Goal: Information Seeking & Learning: Find specific page/section

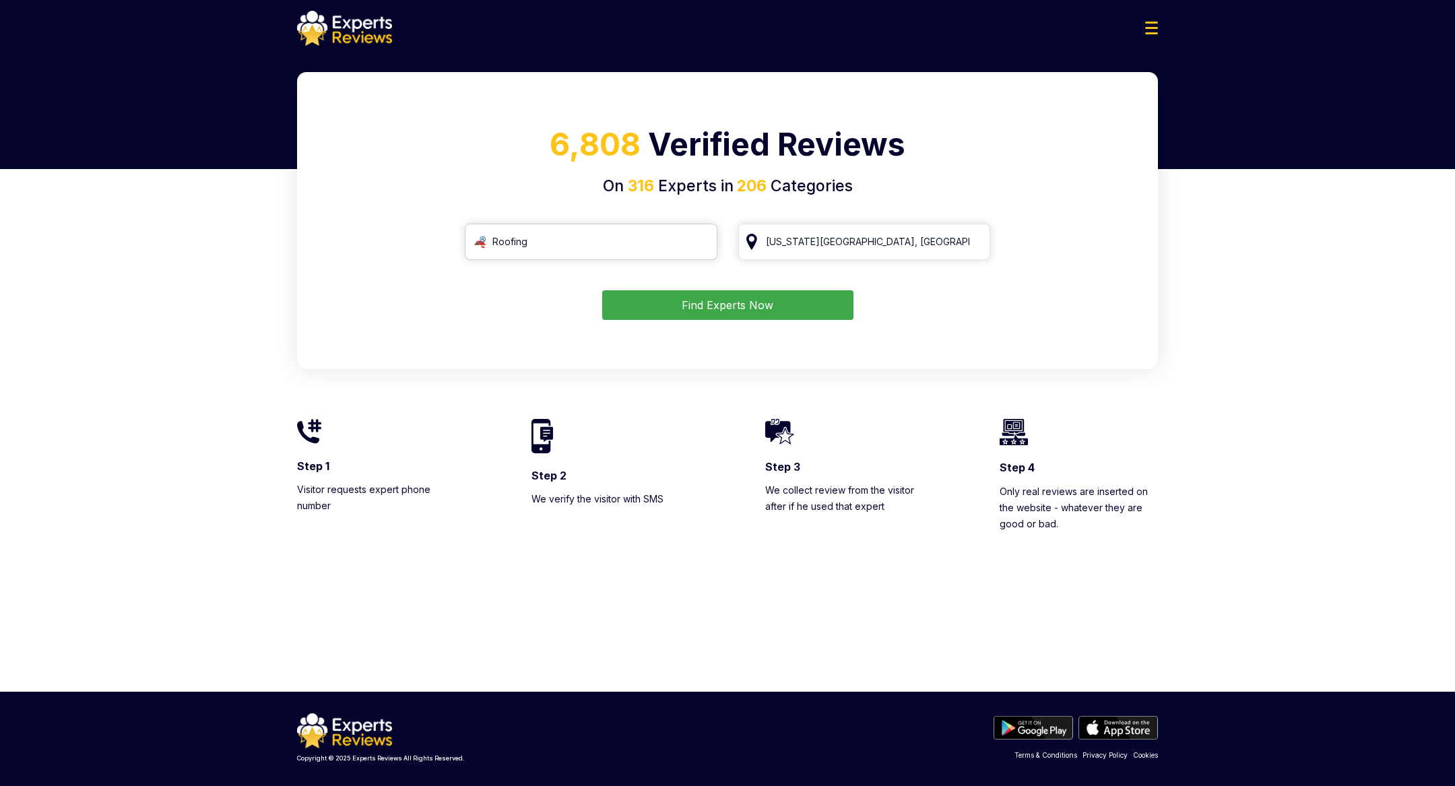
click at [612, 236] on input "Roofing" at bounding box center [591, 242] width 253 height 36
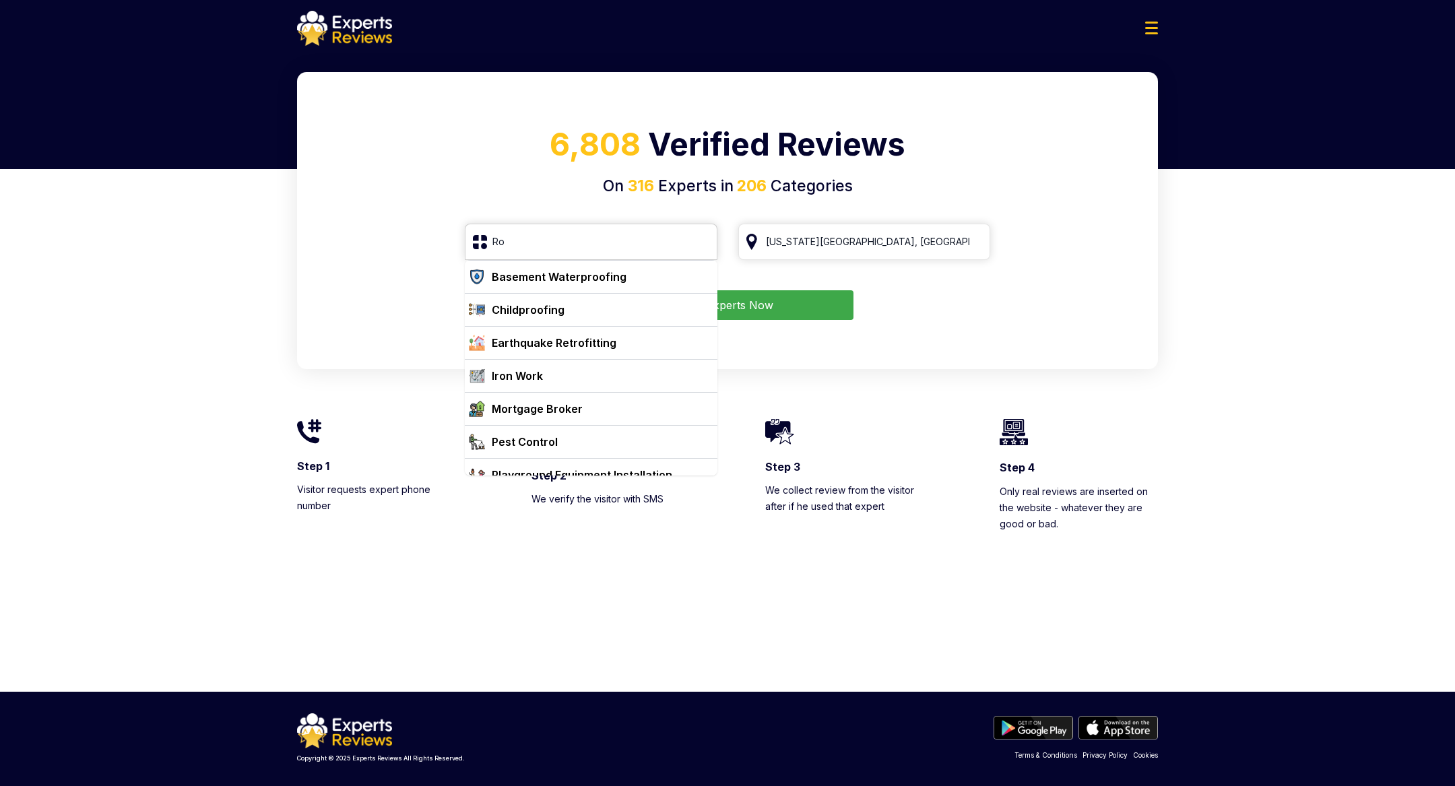
type input "R"
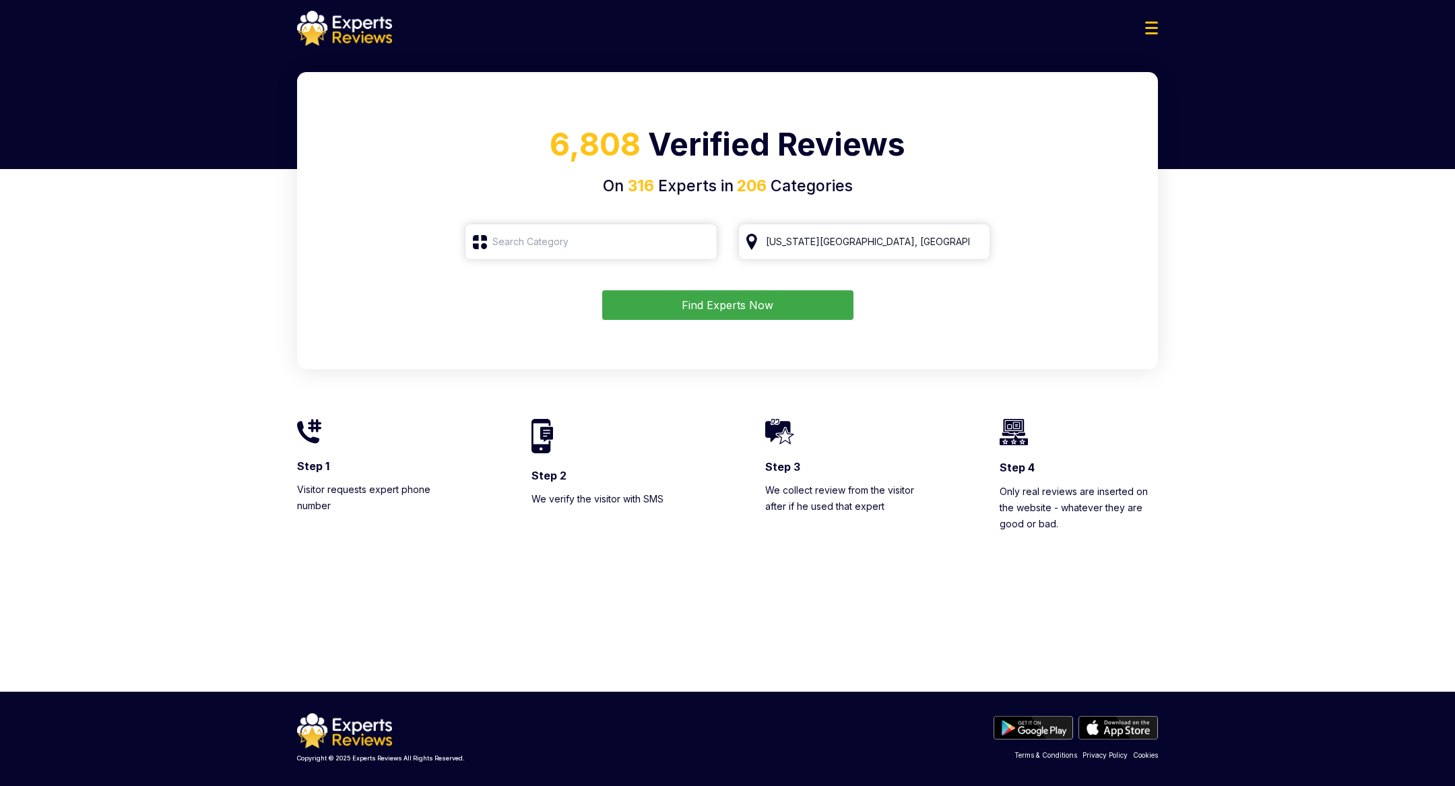
click at [535, 141] on h1 "6,808 Verified Reviews" at bounding box center [727, 147] width 829 height 53
click at [548, 238] on input "Roofing" at bounding box center [591, 242] width 253 height 36
click at [1147, 33] on img at bounding box center [1151, 28] width 13 height 13
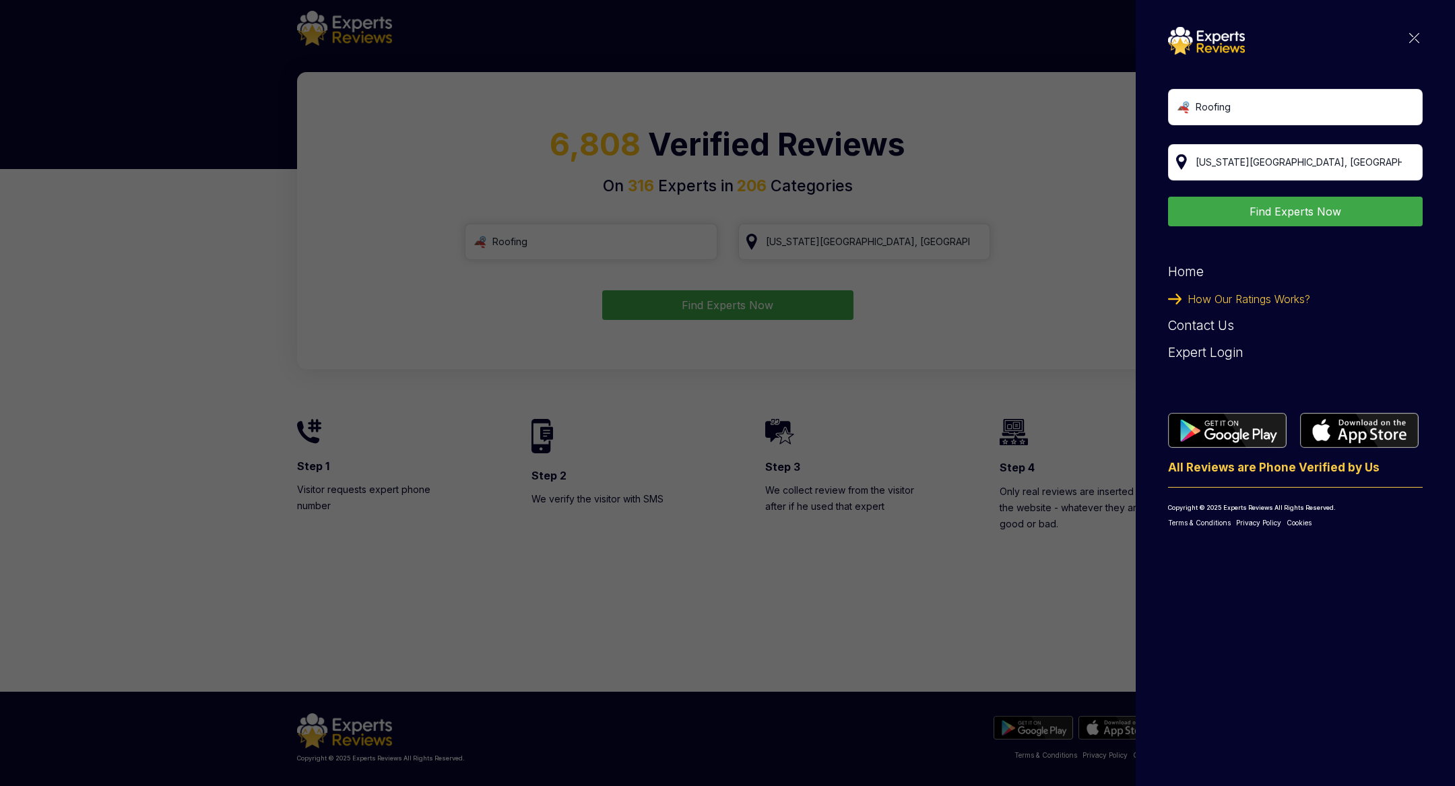
click at [1415, 34] on img at bounding box center [1414, 38] width 10 height 10
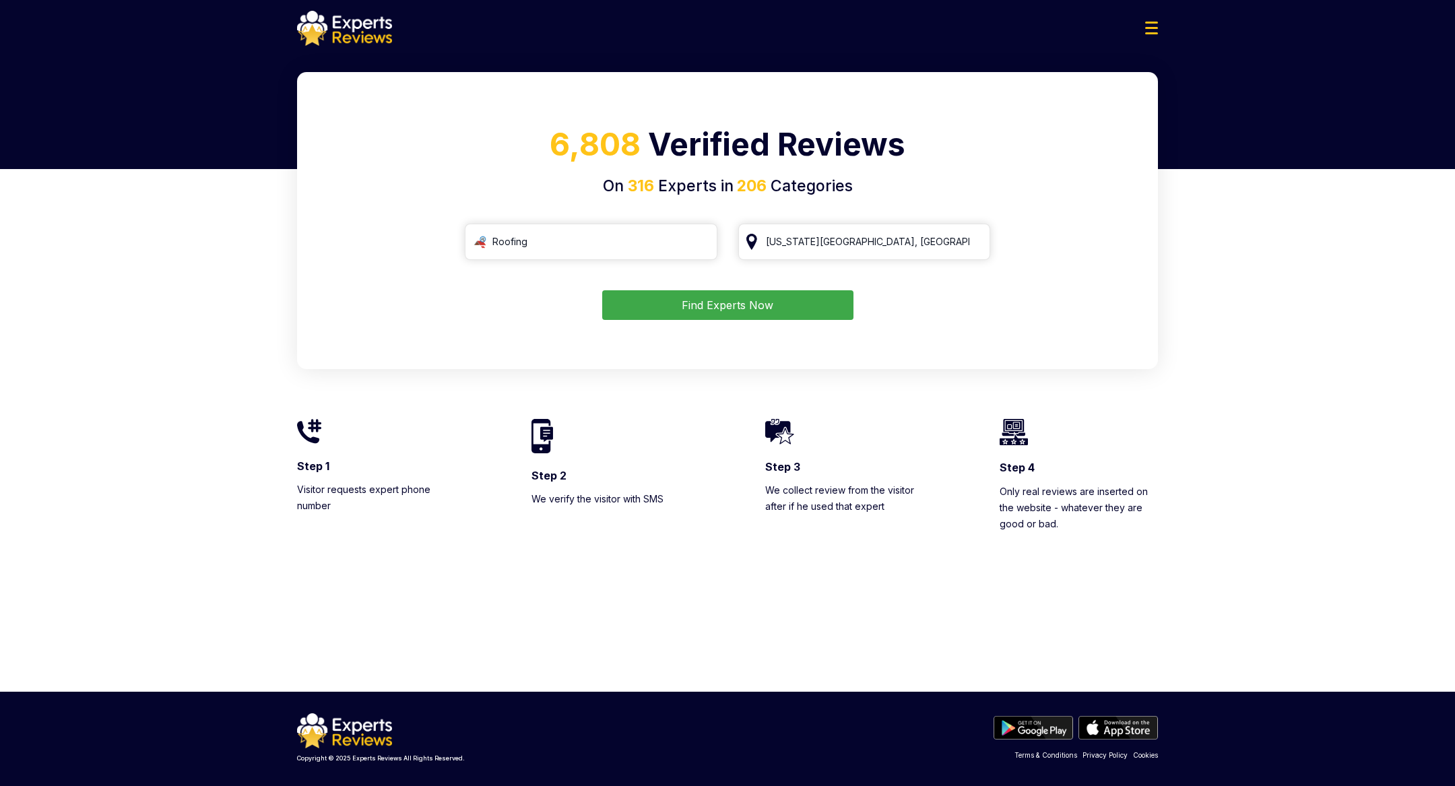
click at [686, 312] on button "Find Experts Now" at bounding box center [727, 305] width 251 height 30
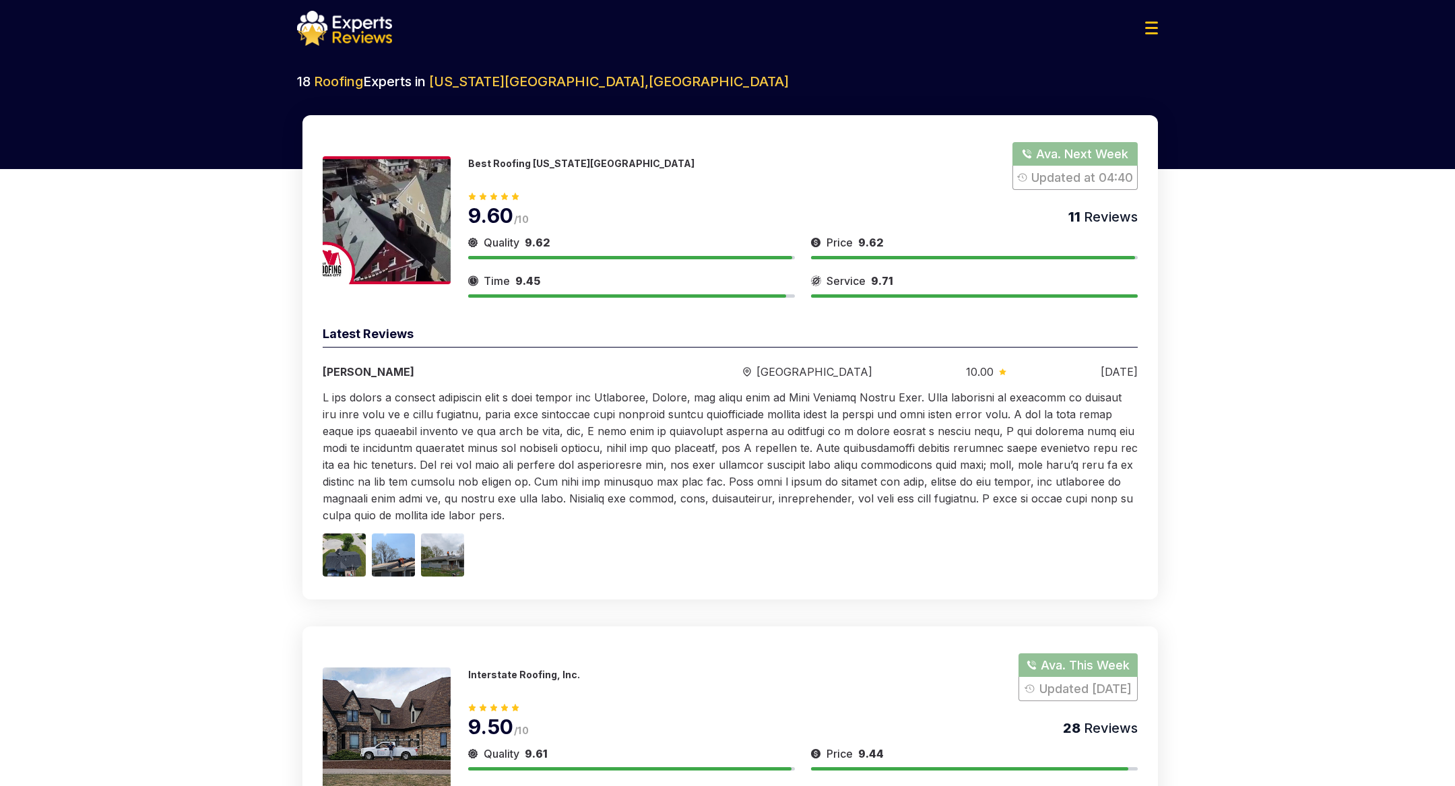
click at [531, 160] on p "Best Roofing [US_STATE][GEOGRAPHIC_DATA]" at bounding box center [581, 163] width 226 height 11
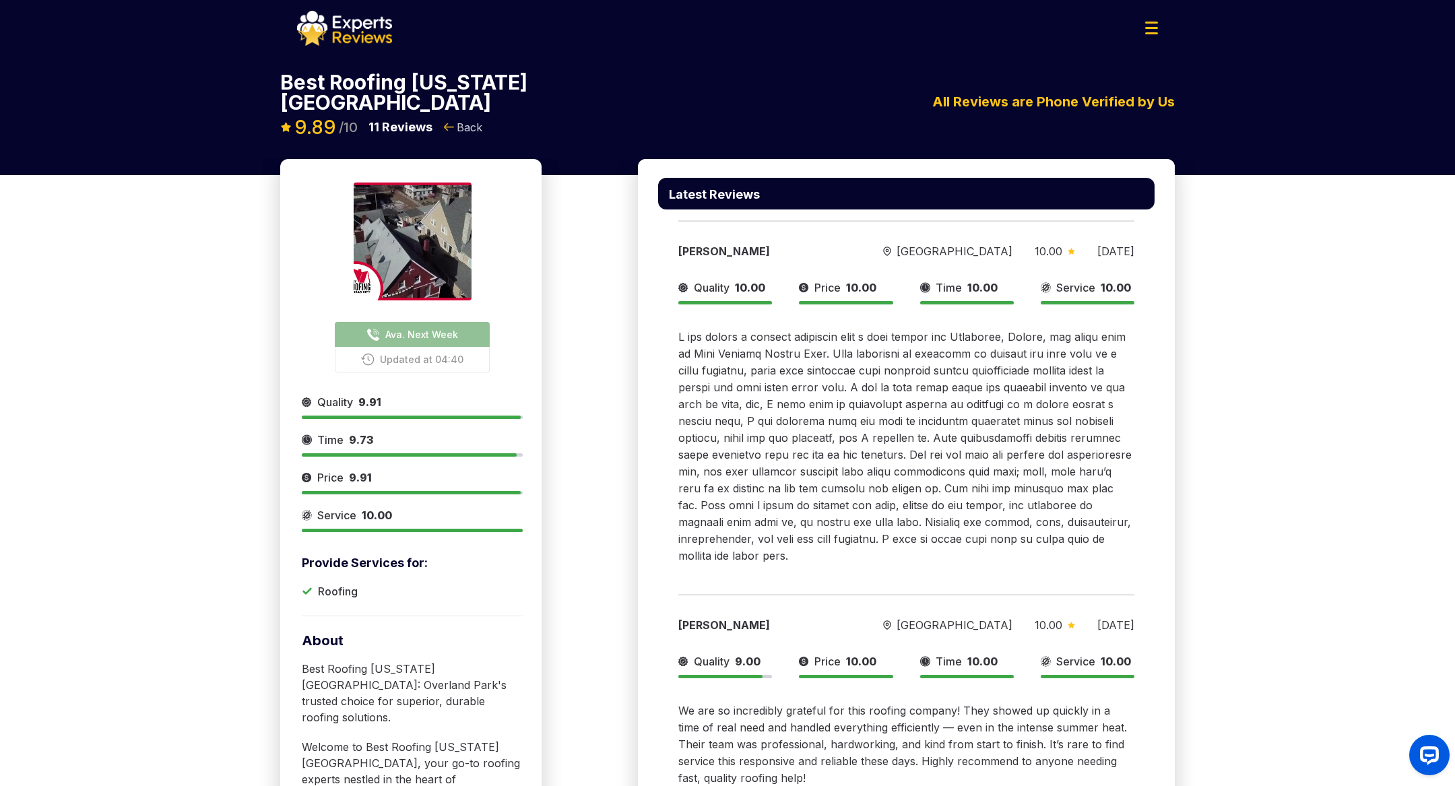
click at [460, 119] on span "Back" at bounding box center [470, 127] width 26 height 16
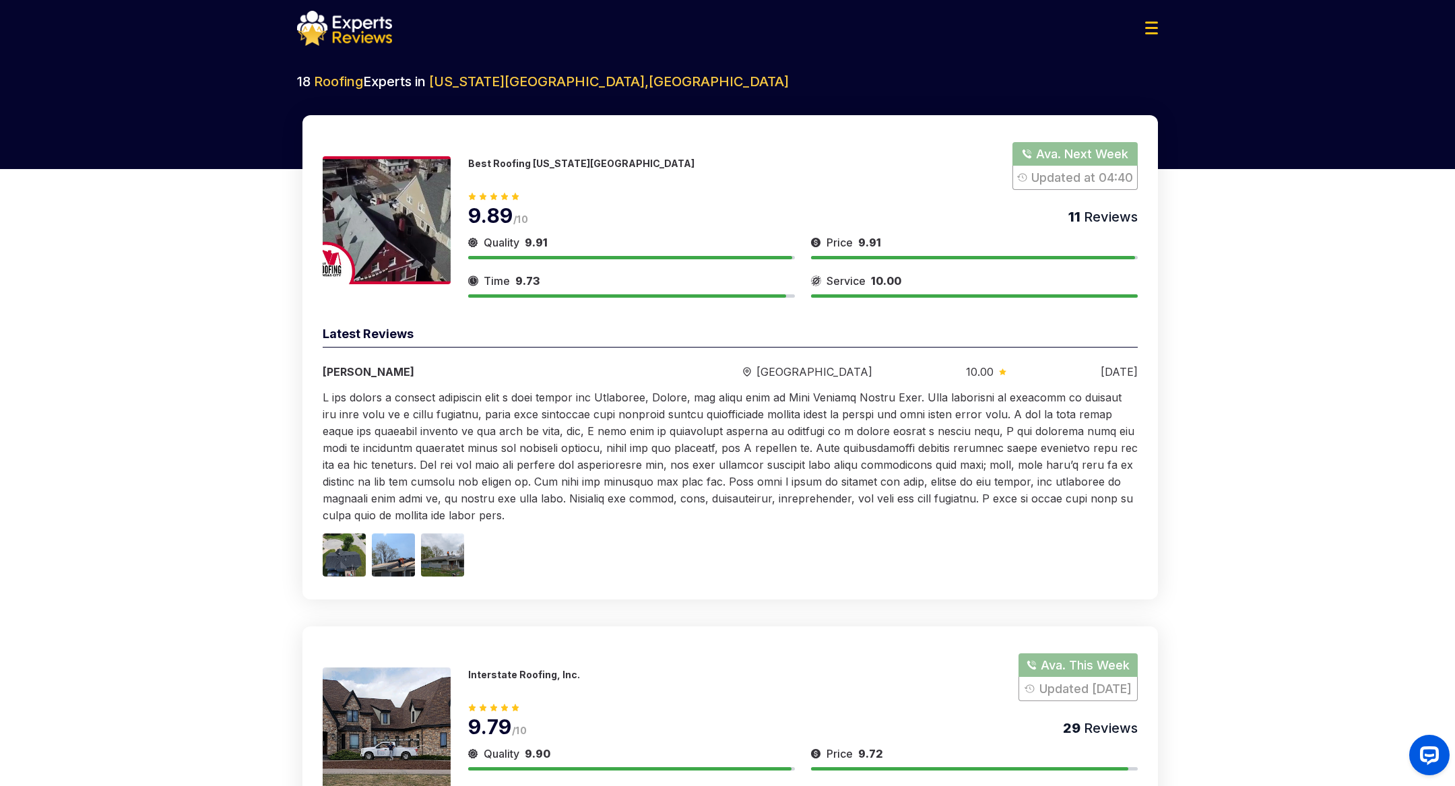
click at [549, 162] on p "Best Roofing [US_STATE][GEOGRAPHIC_DATA]" at bounding box center [581, 163] width 226 height 11
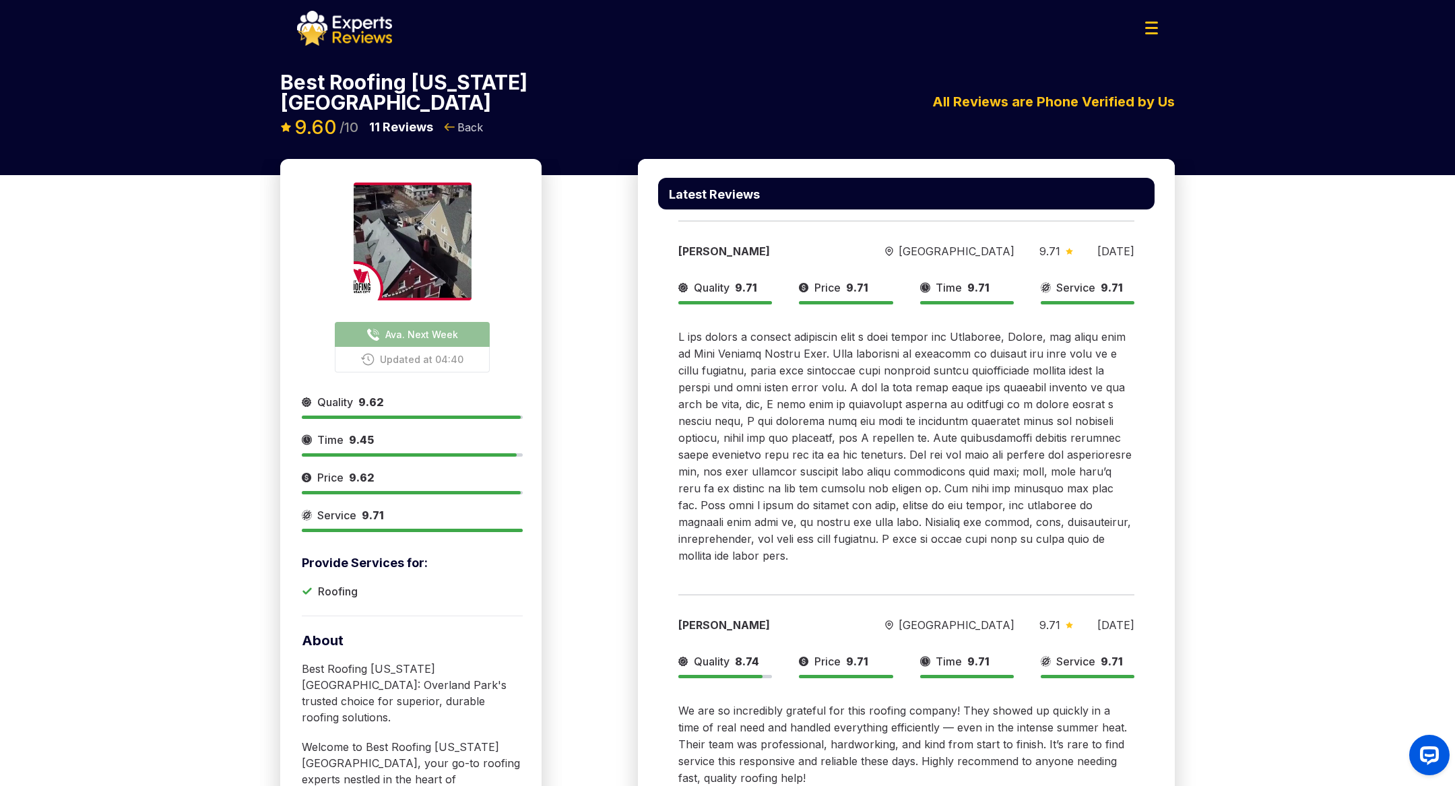
click at [461, 119] on span "Back" at bounding box center [470, 127] width 26 height 16
